Goal: Task Accomplishment & Management: Complete application form

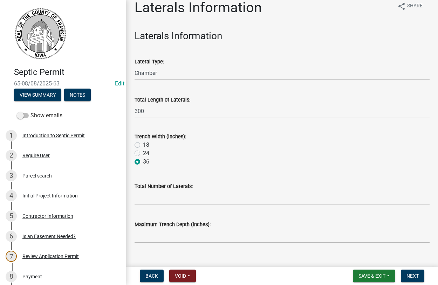
scroll to position [21, 0]
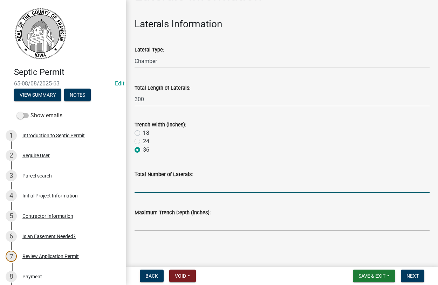
click at [156, 186] on input "Total Number of Laterals:" at bounding box center [282, 186] width 295 height 14
type input "3"
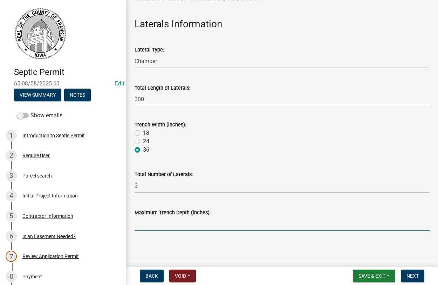
click at [182, 226] on input "Maximum Trench Depth (inches):" at bounding box center [282, 224] width 295 height 14
type input "30""
click at [417, 272] on button "Next" at bounding box center [412, 276] width 23 height 13
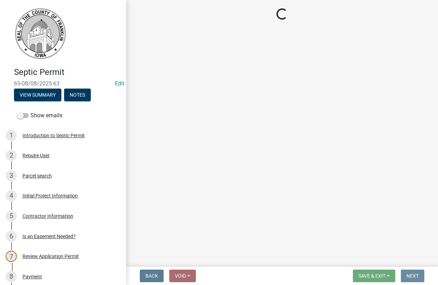
scroll to position [0, 0]
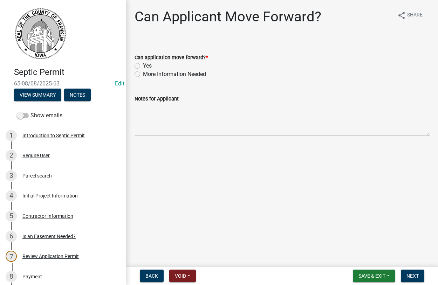
click at [143, 63] on label "Yes" at bounding box center [147, 66] width 9 height 8
click at [143, 63] on input "Yes" at bounding box center [145, 64] width 5 height 5
radio input "true"
click at [412, 272] on button "Next" at bounding box center [412, 276] width 23 height 13
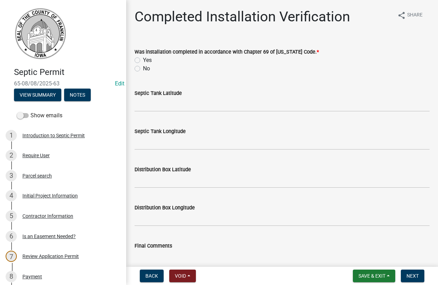
click at [143, 57] on label "Yes" at bounding box center [147, 60] width 9 height 8
click at [143, 57] on input "Yes" at bounding box center [145, 58] width 5 height 5
radio input "true"
click at [141, 102] on input "Septic Tank Latitude" at bounding box center [282, 104] width 295 height 14
type input "42.838305"
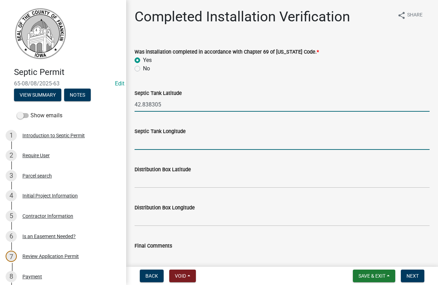
click at [142, 146] on input "Septic Tank Longitude" at bounding box center [282, 143] width 295 height 14
type input "-93.074136"
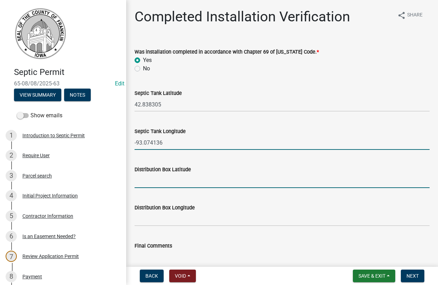
click at [140, 176] on input "Distribution Box Latitude" at bounding box center [282, 181] width 295 height 14
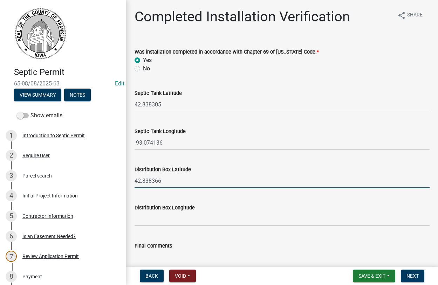
type input "42.838366"
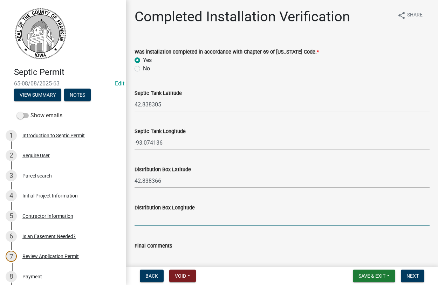
click at [145, 222] on input "Distribution Box Longitude" at bounding box center [282, 219] width 295 height 14
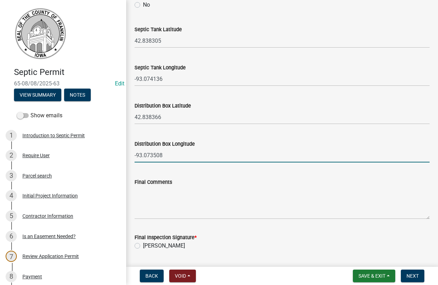
scroll to position [122, 0]
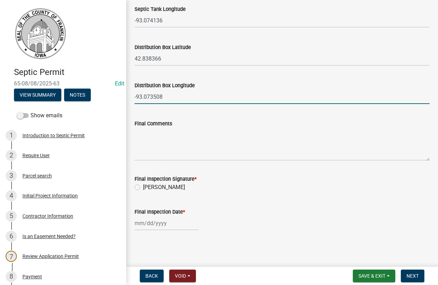
type input "-93.073508"
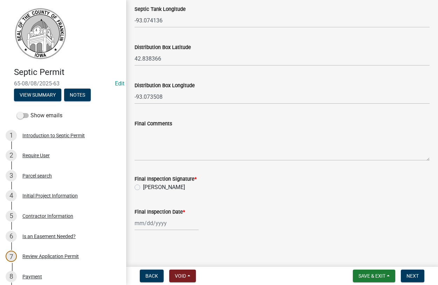
click at [143, 185] on label "[PERSON_NAME]" at bounding box center [164, 187] width 42 height 8
click at [143, 185] on input "[PERSON_NAME]" at bounding box center [145, 185] width 5 height 5
radio input "true"
click at [171, 226] on input "Final Inspection Date *" at bounding box center [167, 223] width 64 height 14
select select "8"
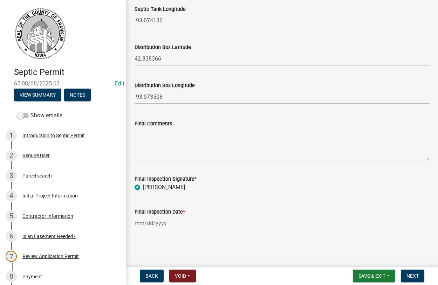
select select "2025"
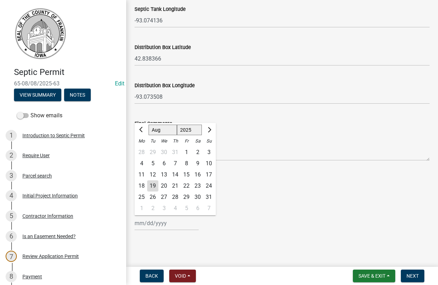
click at [154, 187] on div "19" at bounding box center [152, 185] width 11 height 11
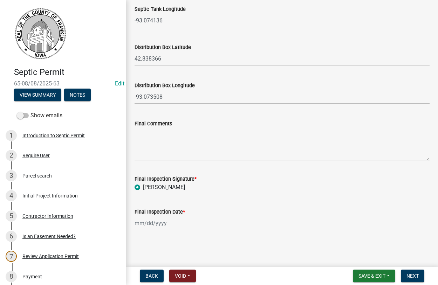
type input "[DATE]"
click at [29, 197] on div "Initial Project Information" at bounding box center [49, 195] width 55 height 5
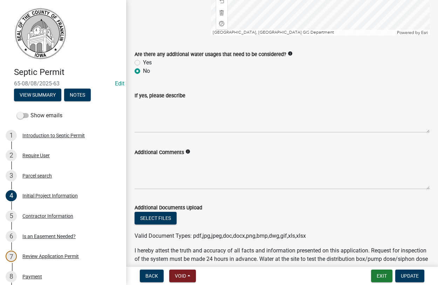
scroll to position [1318, 0]
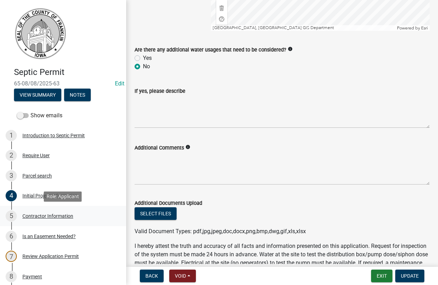
click at [43, 218] on div "Contractor Information" at bounding box center [47, 216] width 51 height 5
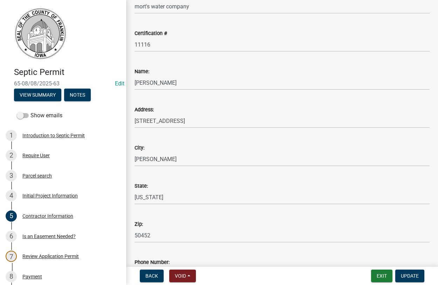
scroll to position [146, 0]
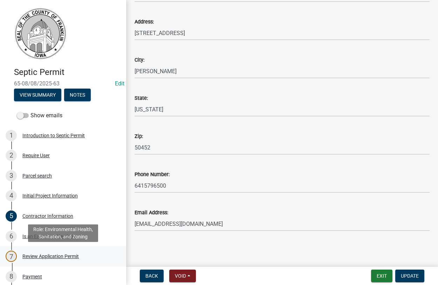
click at [36, 259] on div "Review Application Permit" at bounding box center [50, 256] width 56 height 5
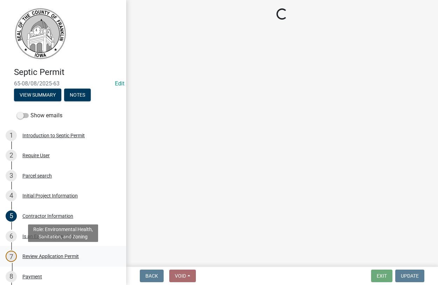
scroll to position [0, 0]
select select "5220629f-9084-4e48-abb1-a914bded0463"
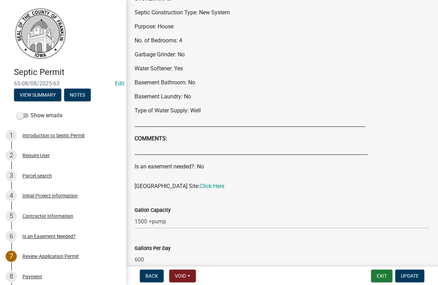
scroll to position [80, 0]
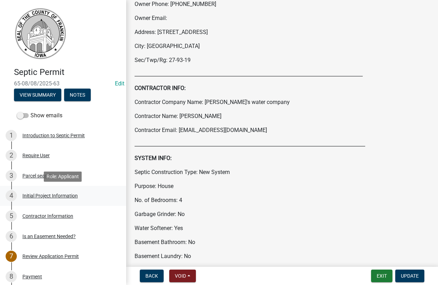
click at [30, 195] on div "Initial Project Information" at bounding box center [49, 195] width 55 height 5
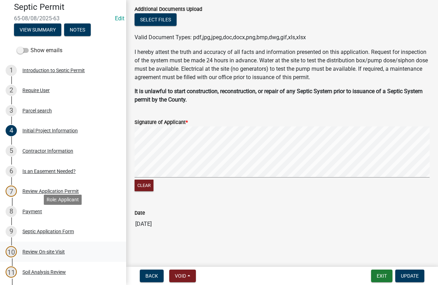
scroll to position [107, 0]
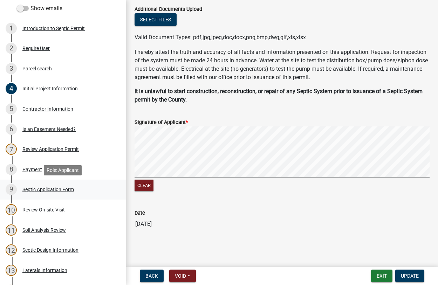
click at [35, 190] on div "Septic Application Form" at bounding box center [48, 189] width 52 height 5
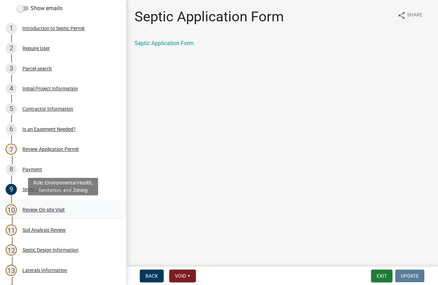
click at [34, 211] on div "Review On-site Visit" at bounding box center [43, 209] width 42 height 5
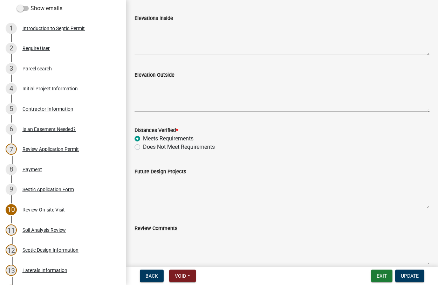
scroll to position [69, 0]
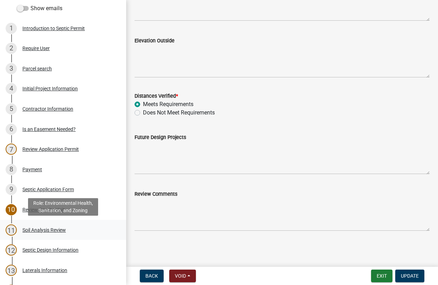
click at [29, 229] on div "Soil Analysis Review" at bounding box center [43, 230] width 43 height 5
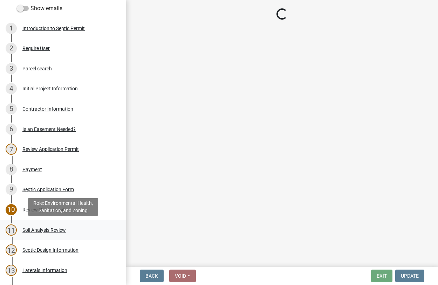
scroll to position [0, 0]
select select "76d85f2c-5528-437b-99f6-5fd00e461f1a"
select select "bf4e1db8-097e-4b01-8c01-492176099e95"
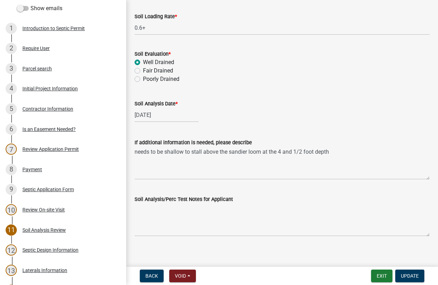
scroll to position [141, 0]
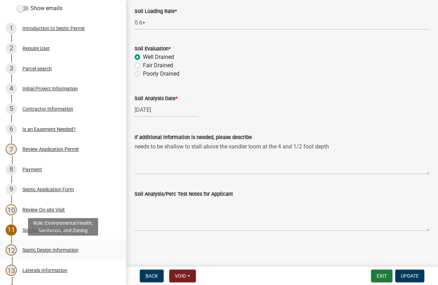
click at [41, 250] on div "Septic Design Information" at bounding box center [50, 250] width 56 height 5
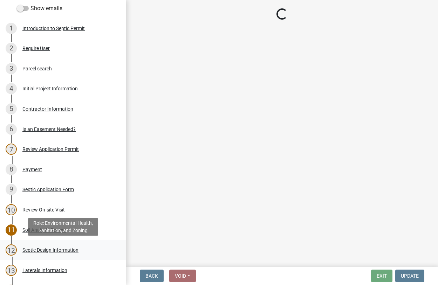
scroll to position [0, 0]
select select "d223b9f2-1ec7-4c53-82a9-76cd95b714db"
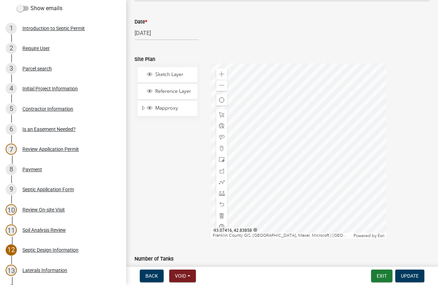
scroll to position [817, 0]
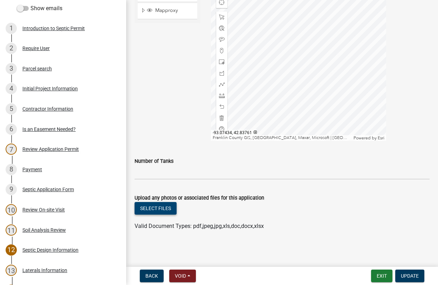
click at [156, 208] on button "Select files" at bounding box center [156, 208] width 42 height 13
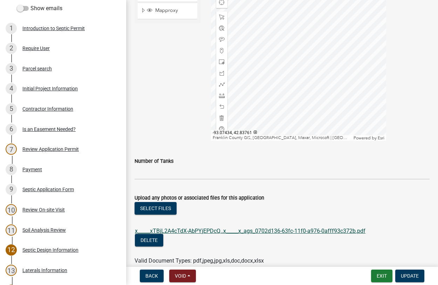
click at [186, 231] on link "x_____xTBjL2A4cTdX-AbPYjEPDcQ..x_____x_ags_0702d136-63fc-11f0-a976-0afff93c372b…" at bounding box center [250, 231] width 231 height 7
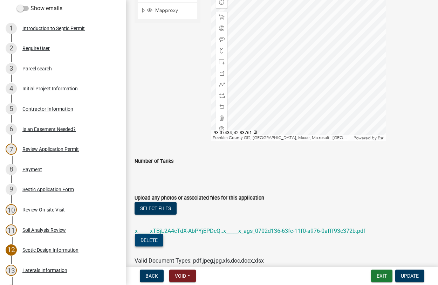
click at [150, 240] on button "Delete" at bounding box center [149, 240] width 28 height 13
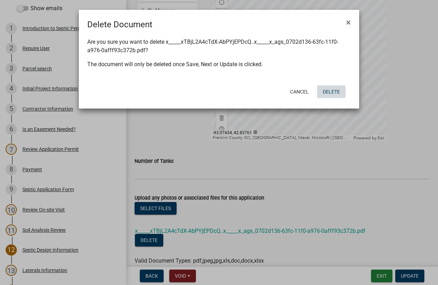
click at [323, 90] on button "Delete" at bounding box center [331, 91] width 28 height 13
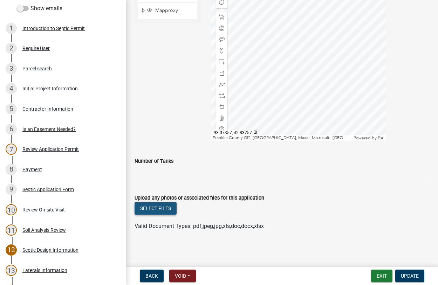
click at [159, 207] on button "Select files" at bounding box center [156, 208] width 42 height 13
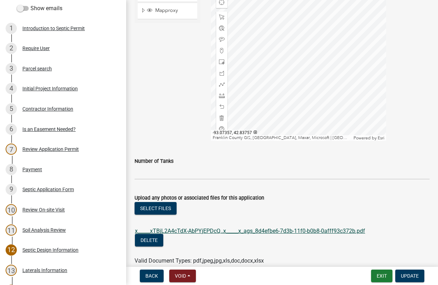
click at [203, 231] on link "x_____xTBjL2A4cTdX-AbPYjEPDcQ..x_____x_ags_8d4efbe6-7d3b-11f0-b0b8-0afff93c372b…" at bounding box center [250, 231] width 230 height 7
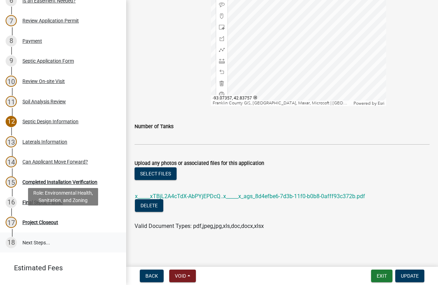
scroll to position [250, 0]
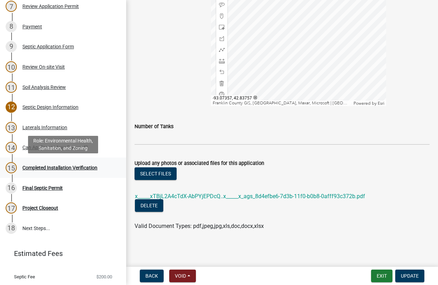
click at [35, 167] on div "Completed Installation Verification" at bounding box center [59, 167] width 75 height 5
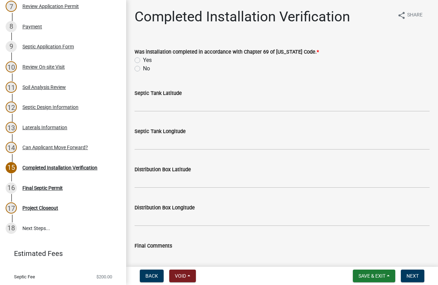
click at [143, 60] on label "Yes" at bounding box center [147, 60] width 9 height 8
click at [143, 60] on input "Yes" at bounding box center [145, 58] width 5 height 5
radio input "true"
click at [154, 105] on input "Septic Tank Latitude" at bounding box center [282, 104] width 295 height 14
type input "42.838305"
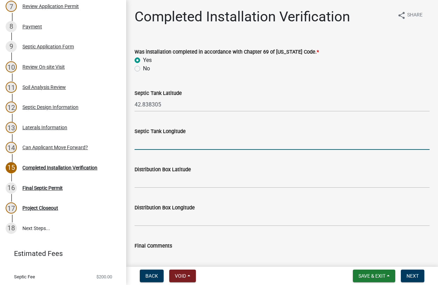
click at [140, 145] on input "Septic Tank Longitude" at bounding box center [282, 143] width 295 height 14
type input "-93.074136"
click at [138, 184] on input "Distribution Box Latitude" at bounding box center [282, 181] width 295 height 14
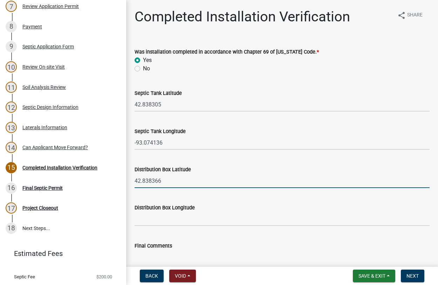
type input "42.838366"
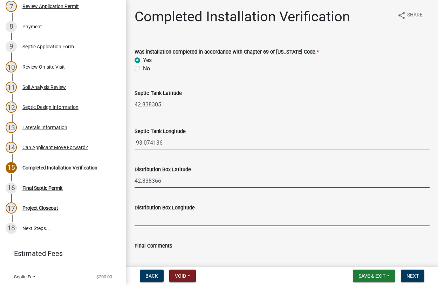
click at [139, 222] on input "Distribution Box Longitude" at bounding box center [282, 219] width 295 height 14
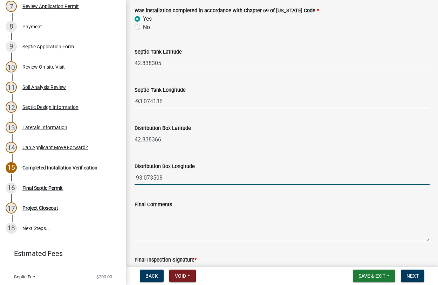
scroll to position [120, 0]
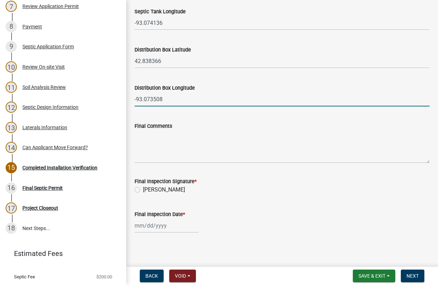
type input "-93.073508"
click at [143, 190] on label "[PERSON_NAME]" at bounding box center [164, 190] width 42 height 8
click at [143, 190] on input "[PERSON_NAME]" at bounding box center [145, 188] width 5 height 5
radio input "true"
click at [160, 228] on input "Final Inspection Date *" at bounding box center [167, 226] width 64 height 14
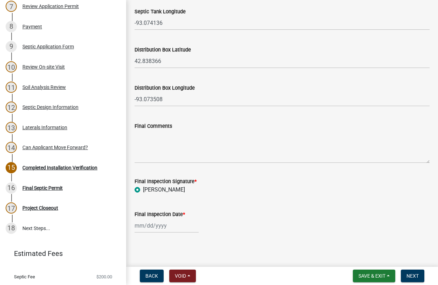
select select "8"
select select "2025"
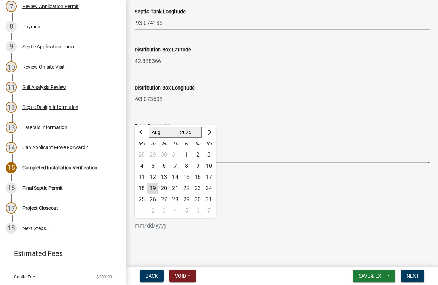
click at [153, 189] on div "19" at bounding box center [152, 188] width 11 height 11
type input "[DATE]"
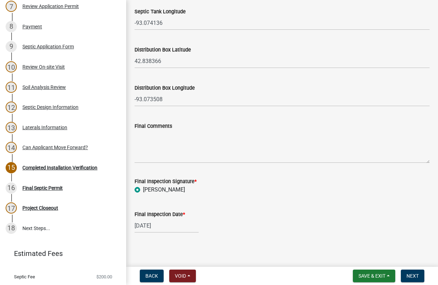
scroll to position [122, 0]
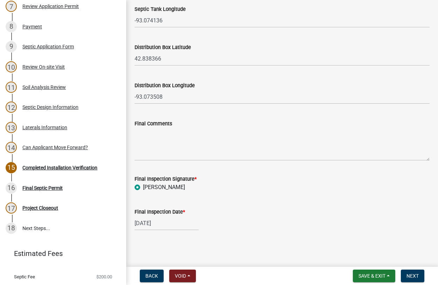
click at [414, 269] on nav "Back Void Withdraw Lock Expire Void Save & Exit Save Save & Exit Next" at bounding box center [282, 276] width 312 height 18
click at [409, 279] on button "Next" at bounding box center [412, 276] width 23 height 13
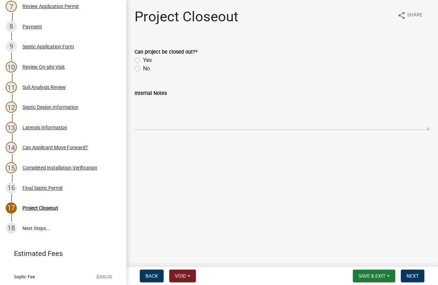
click at [143, 60] on label "Yes" at bounding box center [147, 60] width 9 height 8
click at [143, 60] on input "Yes" at bounding box center [145, 58] width 5 height 5
radio input "true"
click at [411, 278] on span "Next" at bounding box center [412, 276] width 12 height 6
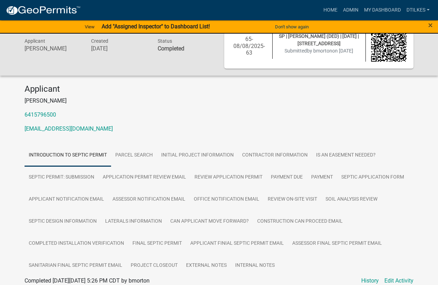
scroll to position [36, 0]
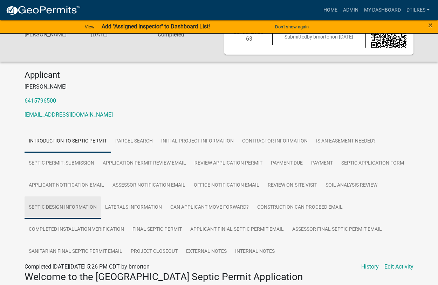
click at [50, 207] on link "Septic Design Information" at bounding box center [63, 208] width 76 height 22
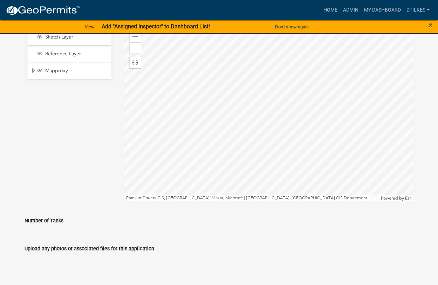
scroll to position [878, 0]
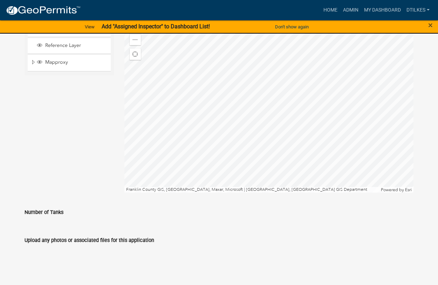
click at [77, 241] on label "Upload any photos or associated files for this application" at bounding box center [90, 240] width 130 height 5
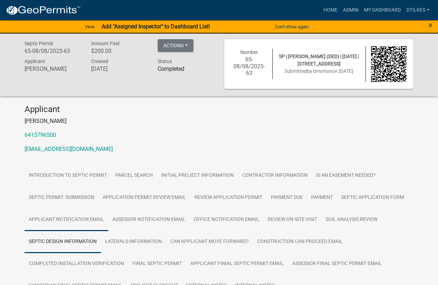
scroll to position [0, 0]
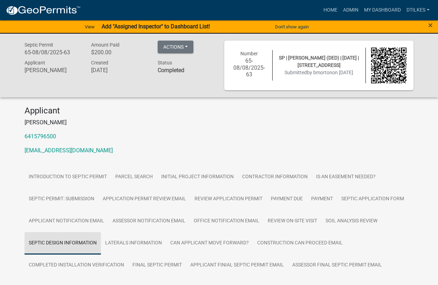
click at [68, 242] on link "Septic Design Information" at bounding box center [63, 243] width 76 height 22
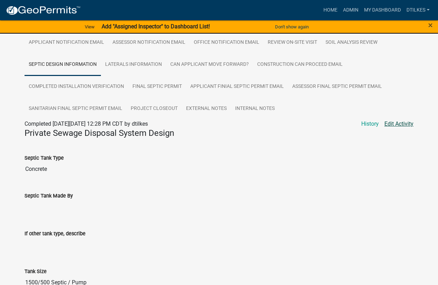
click at [398, 125] on link "Edit Activity" at bounding box center [398, 124] width 29 height 8
click at [396, 124] on link "Edit Activity" at bounding box center [398, 124] width 29 height 8
select select "d223b9f2-1ec7-4c53-82a9-76cd95b714db"
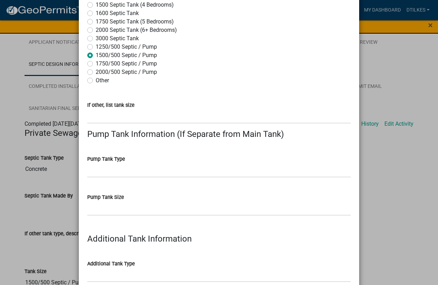
scroll to position [280, 0]
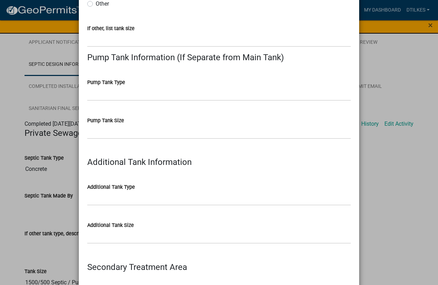
select select "d223b9f2-1ec7-4c53-82a9-76cd95b714db"
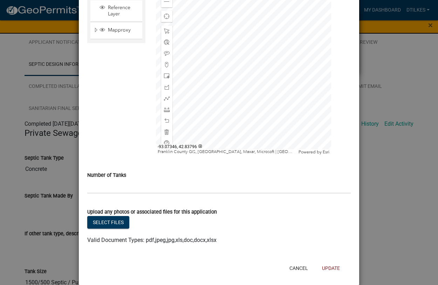
scroll to position [811, 0]
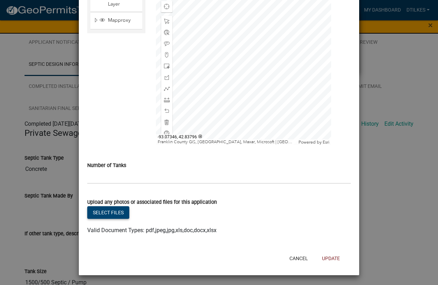
click at [106, 214] on button "Select files" at bounding box center [108, 212] width 42 height 13
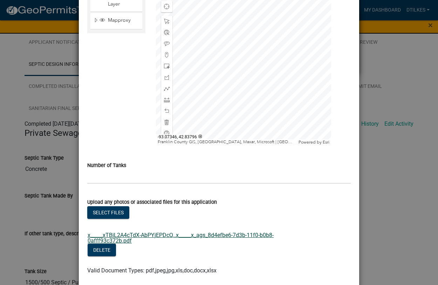
click at [181, 236] on link "x_____xTBjL2A4cTdX-AbPYjEPDcQ..x_____x_ags_8d4efbe6-7d3b-11f0-b0b8-0afff93c372b…" at bounding box center [181, 238] width 186 height 12
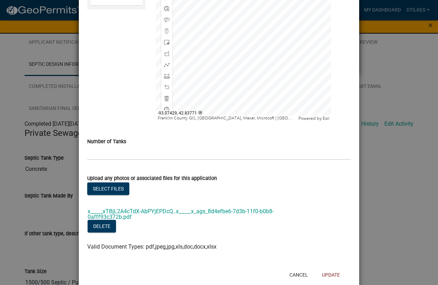
scroll to position [846, 0]
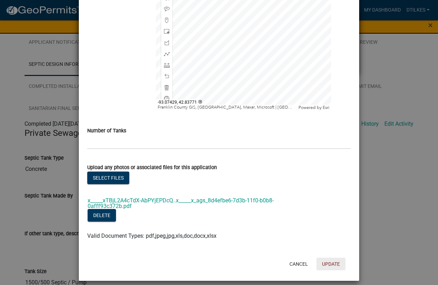
click at [325, 258] on button "Update" at bounding box center [330, 264] width 29 height 13
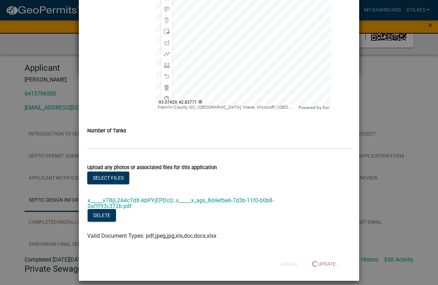
scroll to position [0, 0]
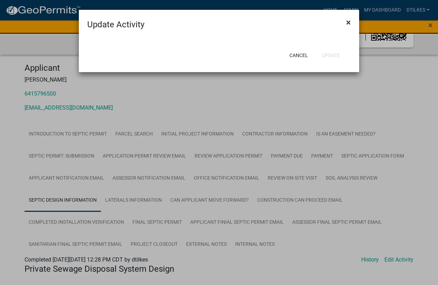
click at [348, 22] on span "×" at bounding box center [348, 23] width 5 height 10
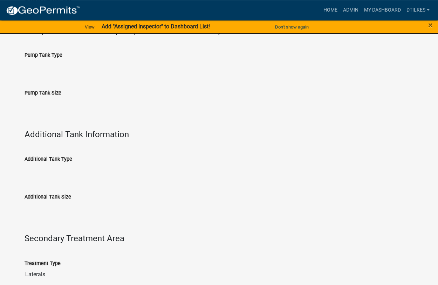
scroll to position [466, 0]
